Goal: Task Accomplishment & Management: Use online tool/utility

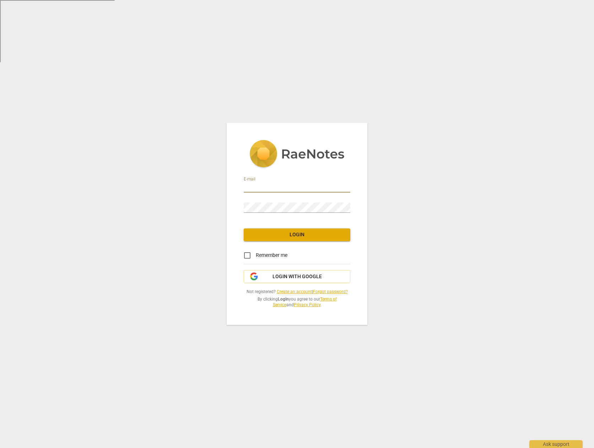
click at [316, 182] on input "email" at bounding box center [297, 187] width 107 height 10
click at [278, 186] on input "email" at bounding box center [297, 187] width 107 height 10
type input "[PERSON_NAME][EMAIL_ADDRESS][DOMAIN_NAME]"
click at [248, 254] on input "Remember me" at bounding box center [247, 255] width 17 height 17
checkbox input "true"
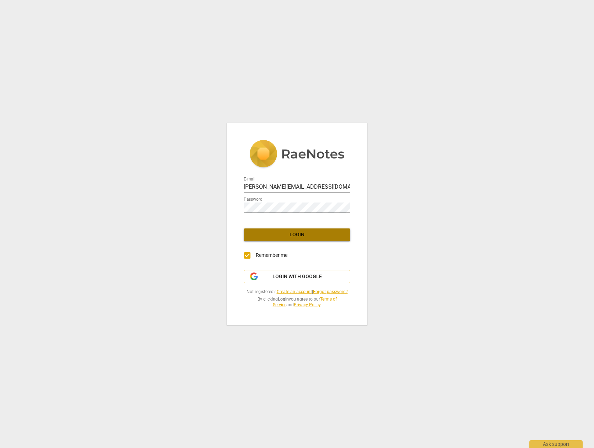
click at [279, 234] on span "Login" at bounding box center [296, 234] width 95 height 7
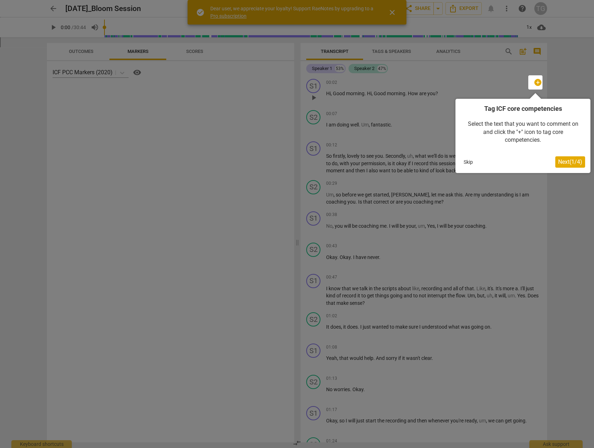
click at [574, 162] on span "Next ( 1 / 4 )" at bounding box center [570, 161] width 24 height 7
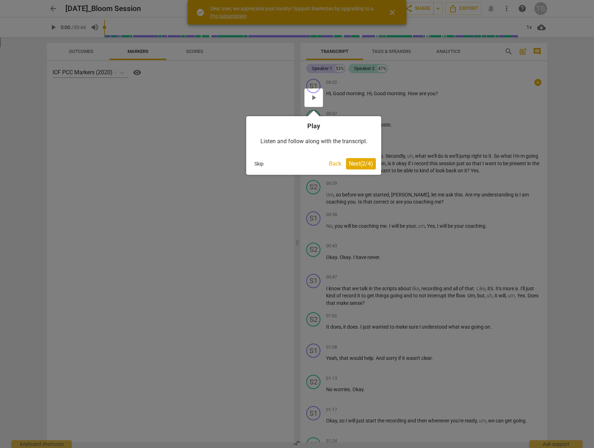
click at [353, 164] on span "Next ( 2 / 4 )" at bounding box center [361, 163] width 24 height 7
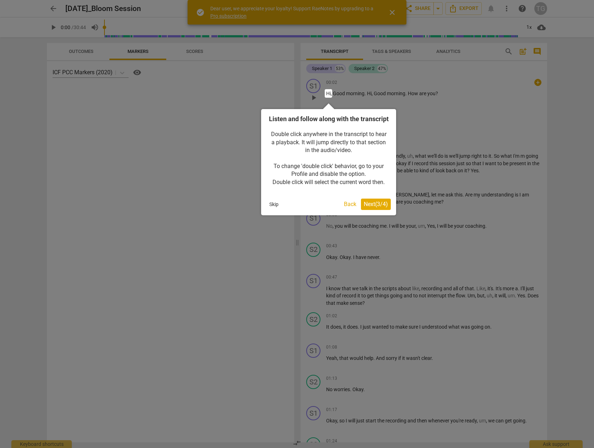
click at [370, 207] on span "Next ( 3 / 4 )" at bounding box center [376, 204] width 24 height 7
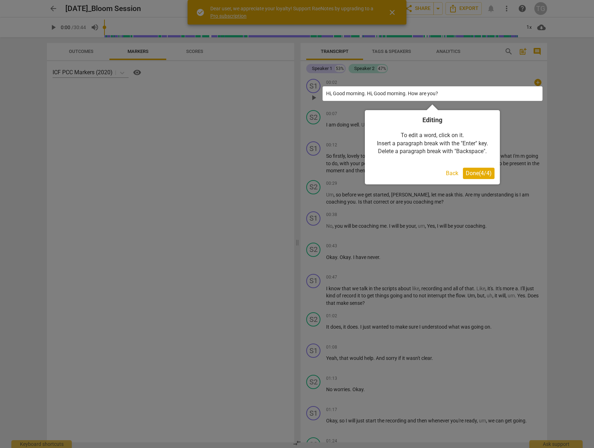
click at [489, 173] on span "Done ( 4 / 4 )" at bounding box center [479, 173] width 26 height 7
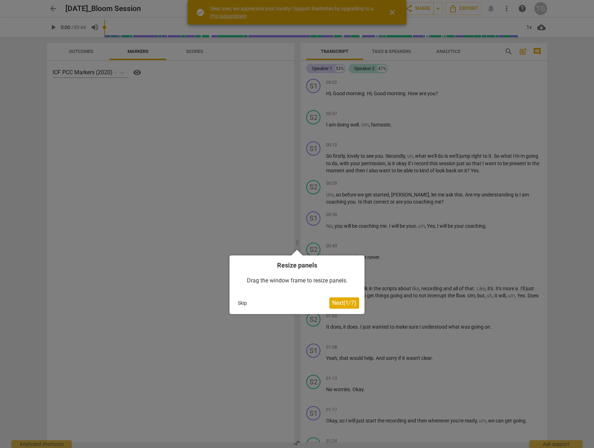
click at [342, 302] on span "Next ( 1 / 7 )" at bounding box center [344, 302] width 24 height 7
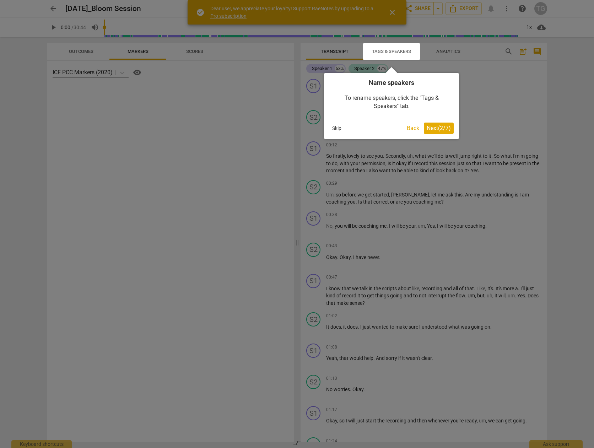
click at [334, 129] on button "Skip" at bounding box center [336, 128] width 15 height 11
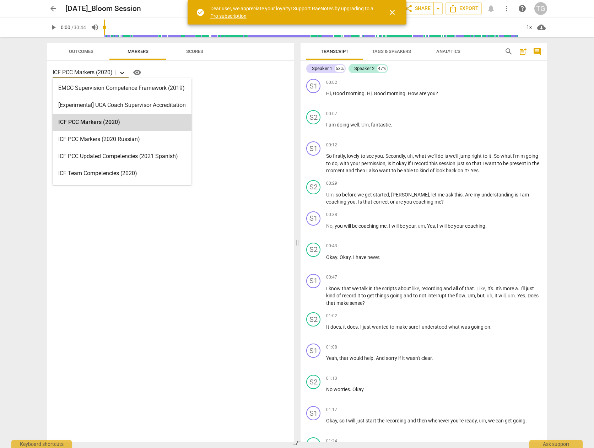
click at [122, 73] on icon at bounding box center [122, 73] width 4 height 2
click at [176, 70] on div "ICF PCC Markers (2020) selected, 3 of 16. 16 results available. Use Up and Down…" at bounding box center [171, 72] width 236 height 11
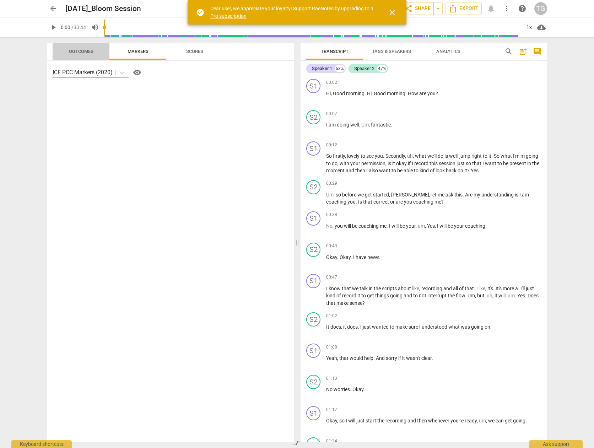
click at [90, 49] on span "Outcomes" at bounding box center [81, 51] width 25 height 5
click at [133, 50] on span "Markers" at bounding box center [138, 51] width 21 height 5
click at [188, 54] on span "Scores" at bounding box center [195, 52] width 34 height 10
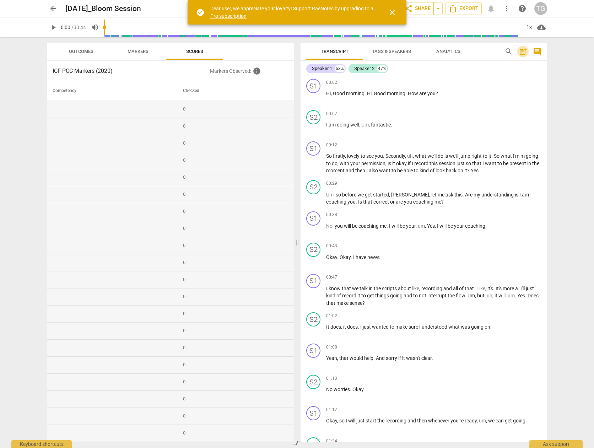
click at [523, 50] on span "post_add" at bounding box center [523, 51] width 9 height 9
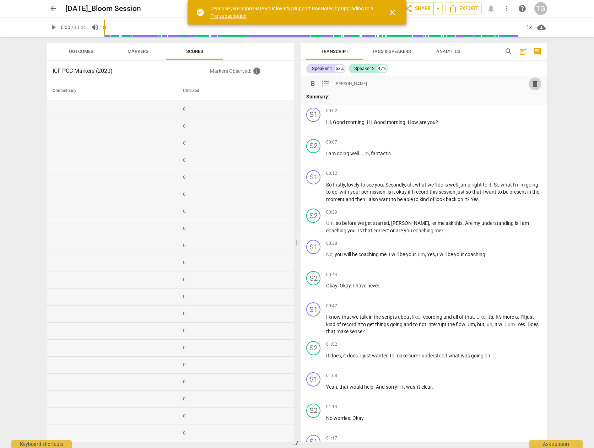
click at [534, 80] on span "delete" at bounding box center [535, 84] width 9 height 9
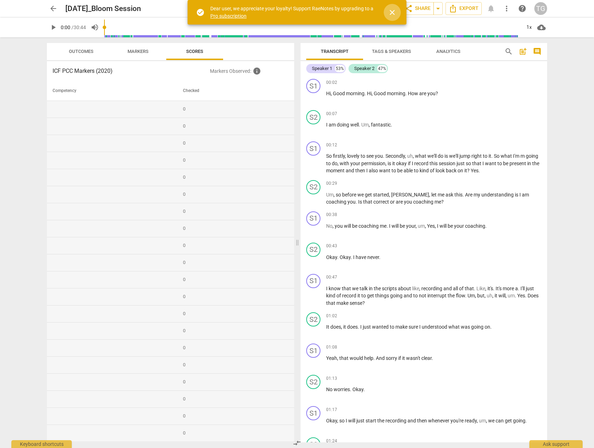
click at [390, 14] on span "close" at bounding box center [392, 12] width 9 height 9
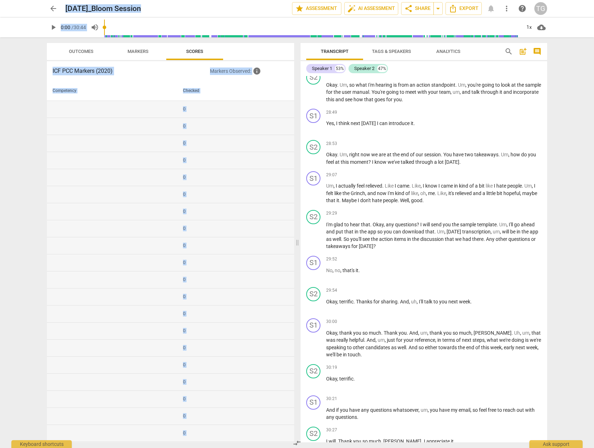
scroll to position [3682, 0]
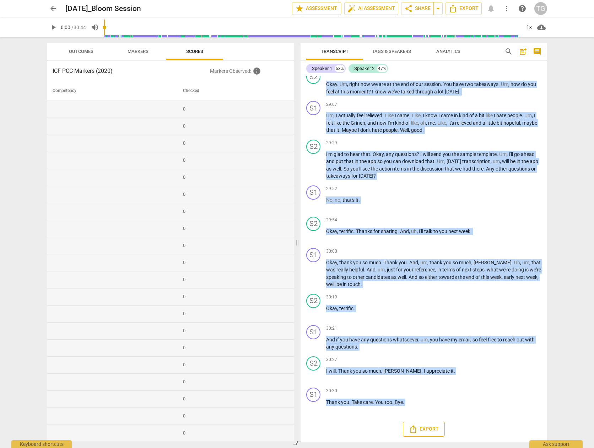
drag, startPoint x: 305, startPoint y: 73, endPoint x: 418, endPoint y: 427, distance: 371.5
click at [418, 427] on div "Speaker 1 53% Speaker 2 47% S1 play_arrow pause 00:02 + keyboard_arrow_right Hi…" at bounding box center [424, 251] width 247 height 381
click at [414, 426] on icon "Export" at bounding box center [413, 429] width 9 height 9
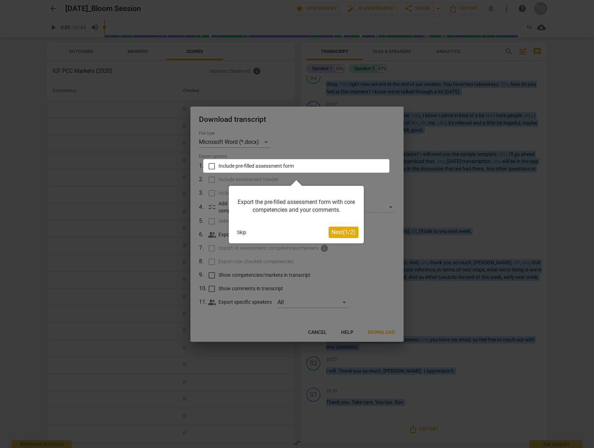
click at [240, 233] on button "Skip" at bounding box center [241, 232] width 15 height 11
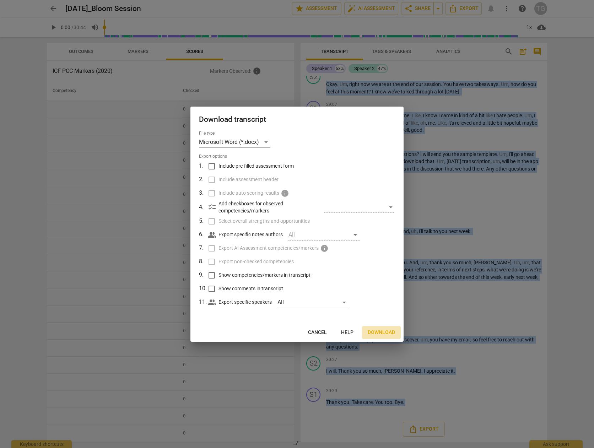
click at [380, 331] on span "Download" at bounding box center [381, 332] width 27 height 7
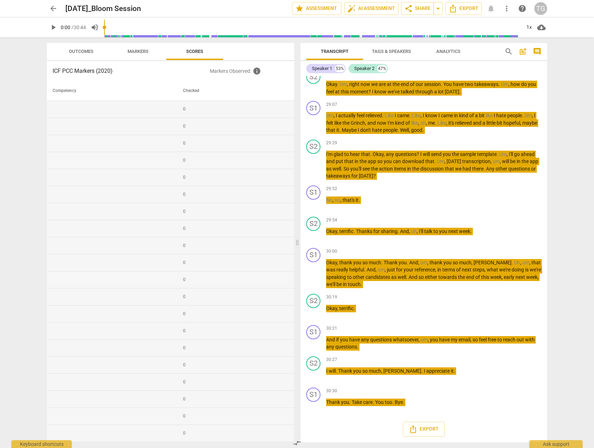
click at [474, 0] on div "arrow_back [DATE]_Bloom Session edit star Assessment auto_fix_high AI Assessmen…" at bounding box center [297, 8] width 583 height 17
